Goal: Navigation & Orientation: Understand site structure

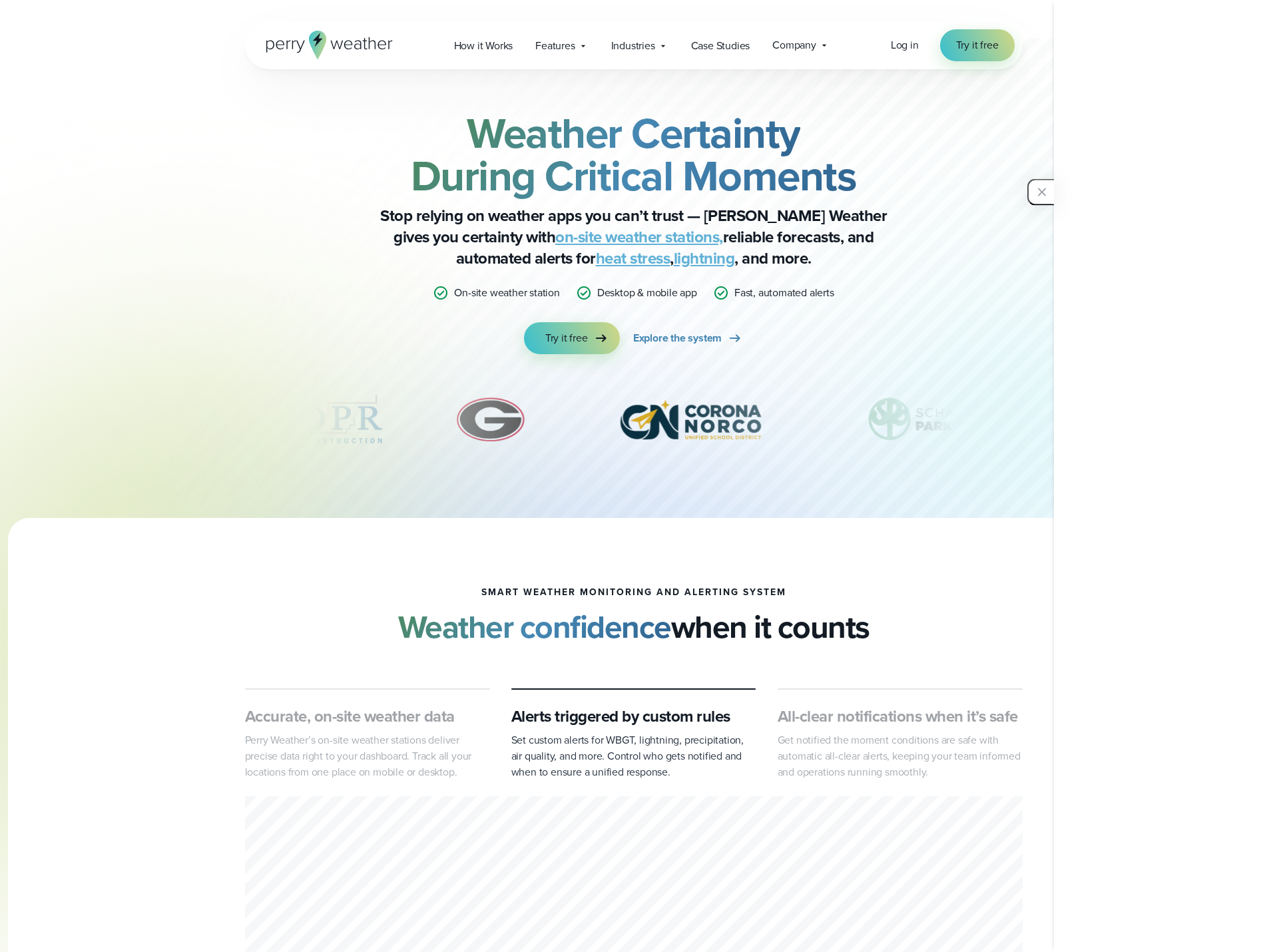
click at [224, 560] on div at bounding box center [633, 805] width 1251 height 576
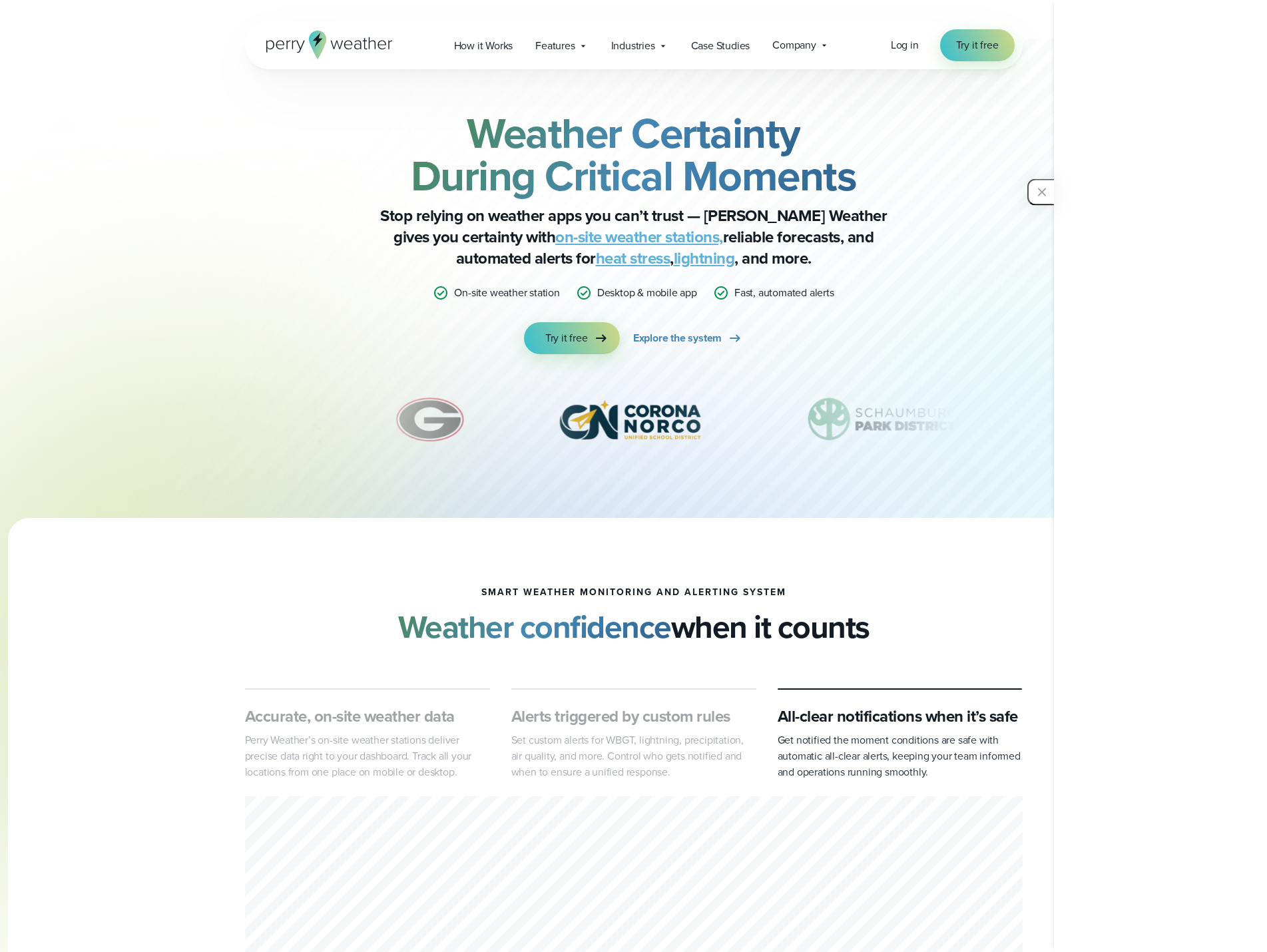
click at [164, 239] on div at bounding box center [606, 259] width 959 height 518
